Goal: Task Accomplishment & Management: Complete application form

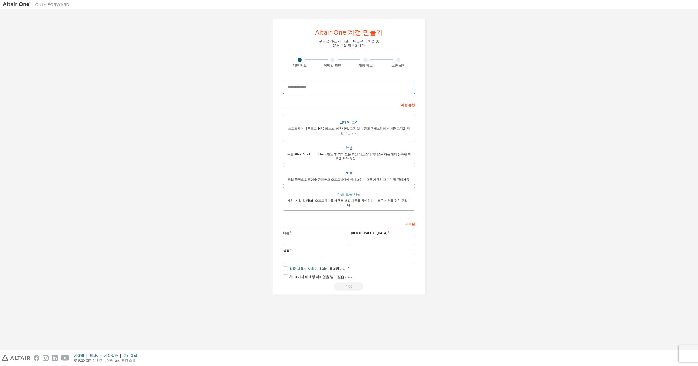
click at [306, 91] on input "email" at bounding box center [349, 87] width 132 height 13
type input "**********"
click at [391, 143] on label "학생 무료 Altair Student Edition 번들 및 기타 모든 학생 리소스에 액세스하려는 현재 등록된 학생을 위한 것입니다." at bounding box center [349, 153] width 132 height 24
click at [320, 240] on div "이름" at bounding box center [315, 238] width 68 height 14
click at [320, 241] on input "text" at bounding box center [315, 240] width 64 height 9
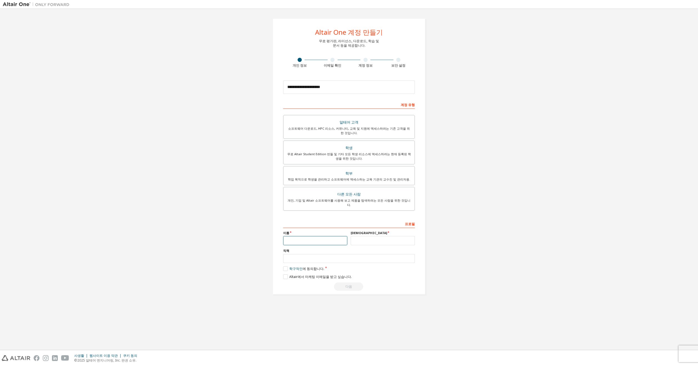
type input "*"
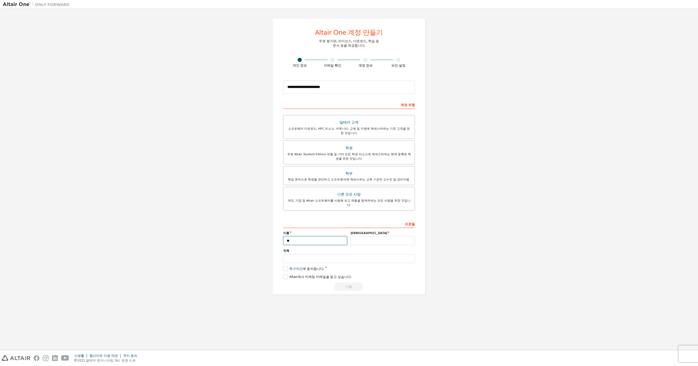
type input "**"
click at [396, 245] on input "text" at bounding box center [383, 240] width 64 height 9
type input "*"
click at [323, 263] on input "text" at bounding box center [349, 258] width 132 height 9
type input "*"
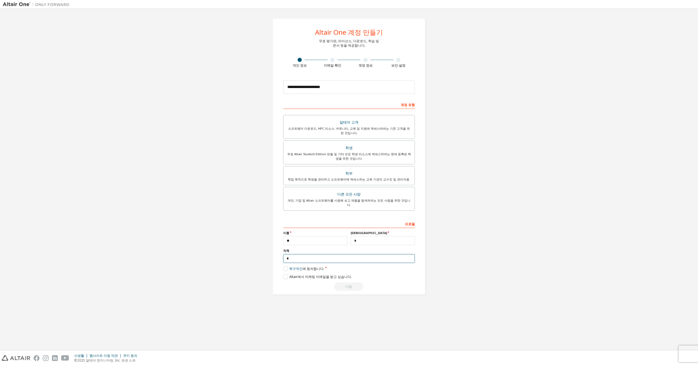
type input "*"
type input "****"
click at [289, 271] on link "학구적인" at bounding box center [295, 268] width 13 height 5
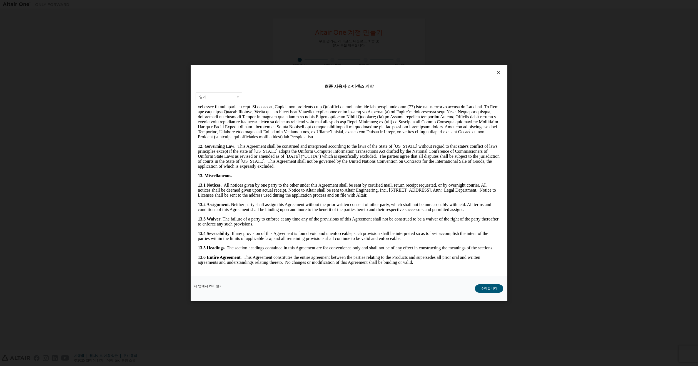
scroll to position [1008, 0]
click at [479, 288] on button "수락합니다" at bounding box center [489, 289] width 28 height 8
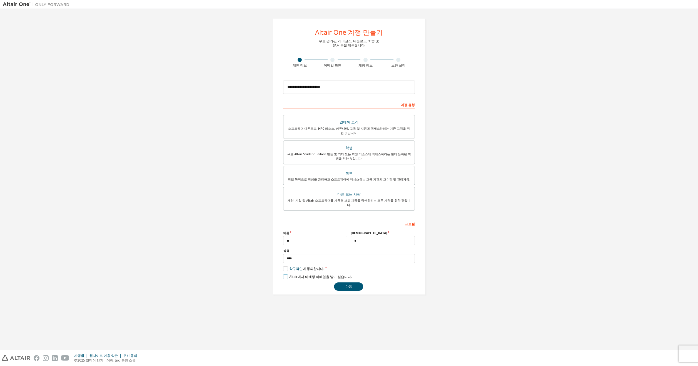
click at [307, 278] on label "Altair에서 마케팅 이메일을 받고 싶습니다." at bounding box center [317, 276] width 69 height 5
click at [359, 290] on button "다음" at bounding box center [348, 287] width 29 height 8
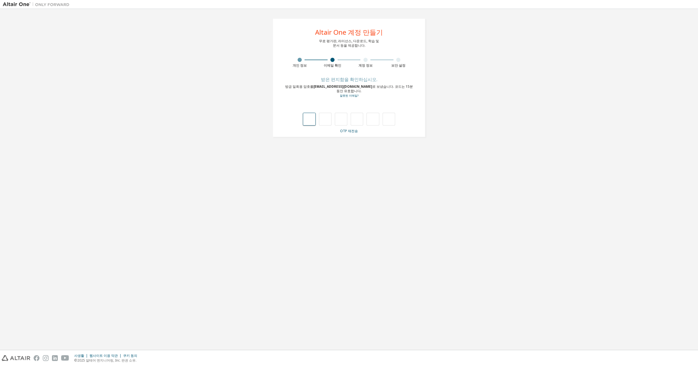
click at [311, 118] on input "text" at bounding box center [309, 119] width 13 height 13
type input "*"
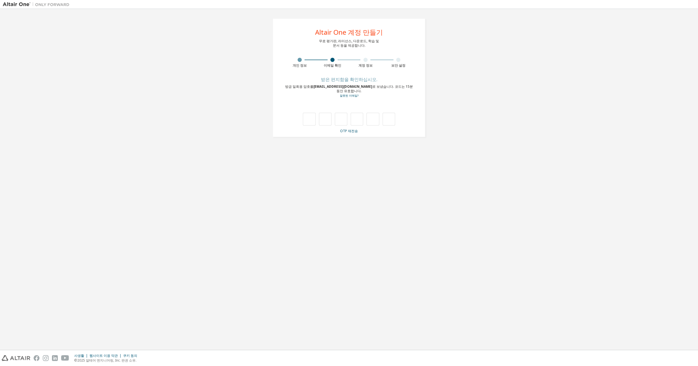
type input "*"
click at [360, 112] on input "text" at bounding box center [349, 108] width 131 height 9
drag, startPoint x: 292, startPoint y: 85, endPoint x: 350, endPoint y: 93, distance: 58.0
click at [350, 93] on div "귀하의 이메일 도메인과 관련된 여러 학술 기관이 있습니다. 계속하려면 하나를 선택하십시오." at bounding box center [349, 88] width 132 height 9
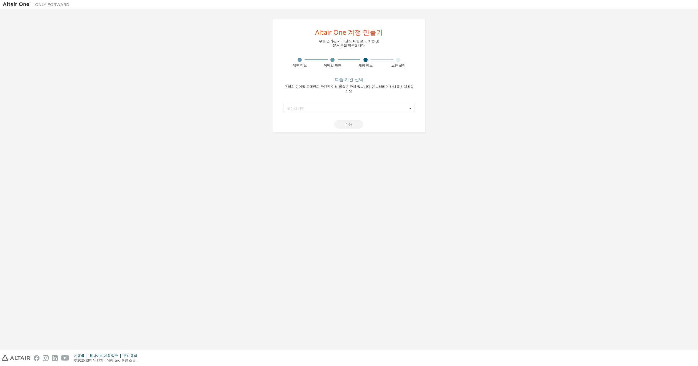
click at [351, 93] on div "귀하의 이메일 도메인과 관련된 여러 학술 기관이 있습니다. 계속하려면 하나를 선택하십시오." at bounding box center [349, 88] width 132 height 9
click at [341, 111] on input "text" at bounding box center [349, 108] width 131 height 9
click at [329, 116] on span "건국대학교 (대한민국)" at bounding box center [349, 117] width 124 height 3
type input "*****"
click at [342, 125] on button "다음" at bounding box center [348, 124] width 29 height 8
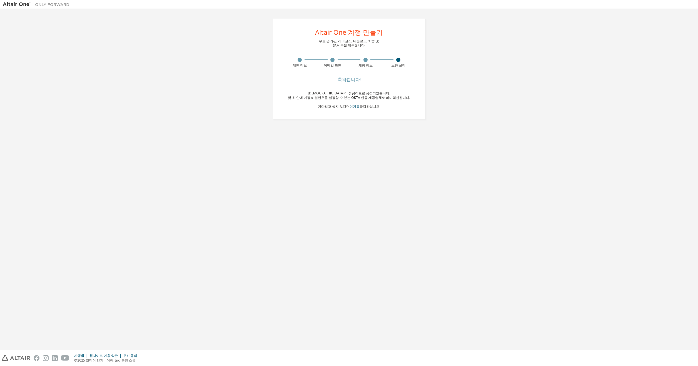
drag, startPoint x: 323, startPoint y: 104, endPoint x: 388, endPoint y: 107, distance: 65.9
click at [388, 107] on div "계정이 성공적으로 생성되었습니다. 몇 초 안에 계정 비밀번호를 설정할 수 있는 OKTA 인증 제공업체로 리디렉션됩니다. 기다리고 싶지 않다면 …" at bounding box center [349, 100] width 122 height 18
click at [403, 102] on div "계정이 성공적으로 생성되었습니다. 몇 초 안에 계정 비밀번호를 설정할 수 있는 OKTA 인증 제공업체로 리디렉션됩니다. 기다리고 싶지 않다면 …" at bounding box center [349, 100] width 122 height 18
drag, startPoint x: 411, startPoint y: 97, endPoint x: 297, endPoint y: 93, distance: 114.0
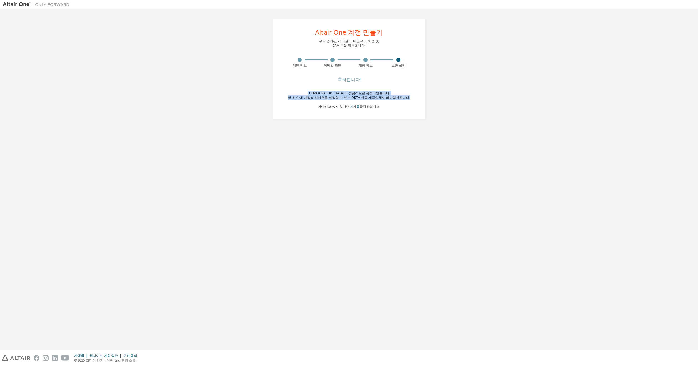
click at [297, 93] on div "Altair One 계정 만들기 무료 평가판, 라이선스, 다운로드, 학습 및 문서 등을 제공합니다. 개인 정보 이메일 확인 계정 정보 보안 설…" at bounding box center [349, 68] width 153 height 101
click at [297, 93] on div "계정이 성공적으로 생성되었습니다." at bounding box center [349, 93] width 122 height 4
click at [302, 93] on div "계정이 성공적으로 생성되었습니다." at bounding box center [349, 93] width 122 height 4
drag, startPoint x: 314, startPoint y: 92, endPoint x: 412, endPoint y: 99, distance: 98.6
click at [412, 99] on div "Altair One 계정 만들기 무료 평가판, 라이선스, 다운로드, 학습 및 문서 등을 제공합니다. 개인 정보 이메일 확인 계정 정보 보안 설…" at bounding box center [349, 68] width 153 height 101
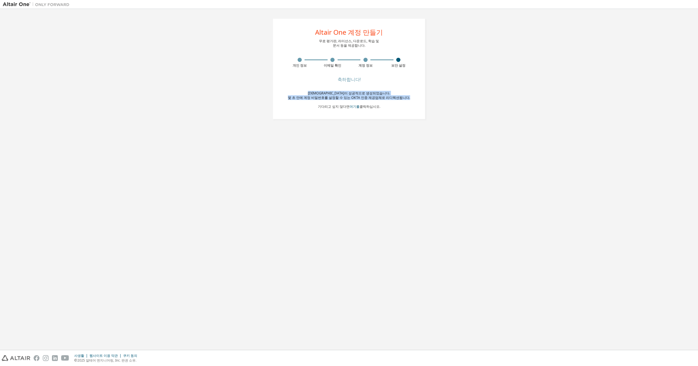
click at [412, 99] on div "Altair One 계정 만들기 무료 평가판, 라이선스, 다운로드, 학습 및 문서 등을 제공합니다. 개인 정보 이메일 확인 계정 정보 보안 설…" at bounding box center [349, 68] width 153 height 101
click at [398, 96] on div "몇 초 안에 계정 비밀번호를 설정할 수 있는 OKTA 인증 제공업체로 리디렉션됩니다." at bounding box center [349, 98] width 122 height 4
click at [378, 34] on div "Altair One 계정 만들기" at bounding box center [349, 32] width 68 height 7
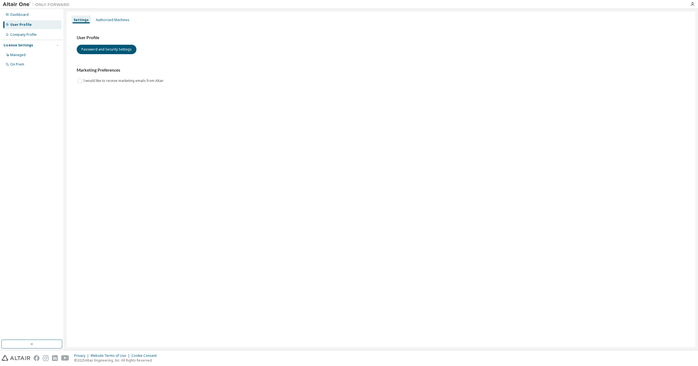
click at [32, 26] on div "User Profile" at bounding box center [31, 24] width 59 height 9
click at [111, 21] on div "Authorized Machines" at bounding box center [113, 20] width 34 height 4
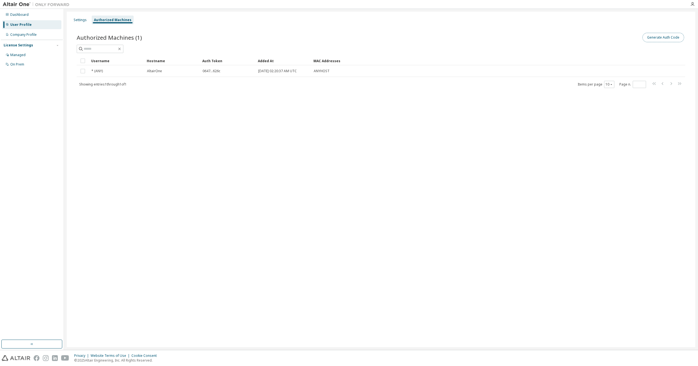
click at [678, 40] on button "Generate Auth Code" at bounding box center [663, 37] width 42 height 9
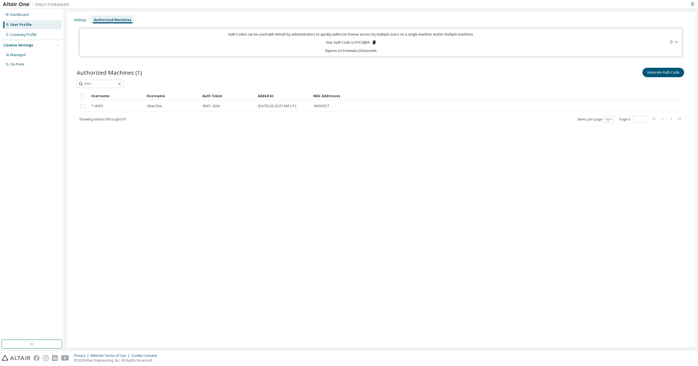
click at [374, 42] on icon at bounding box center [374, 43] width 3 height 4
click at [218, 213] on div "Settings Authorized Machines Auth Codes can be used with Almutil by administrat…" at bounding box center [381, 180] width 628 height 336
